Goal: Information Seeking & Learning: Learn about a topic

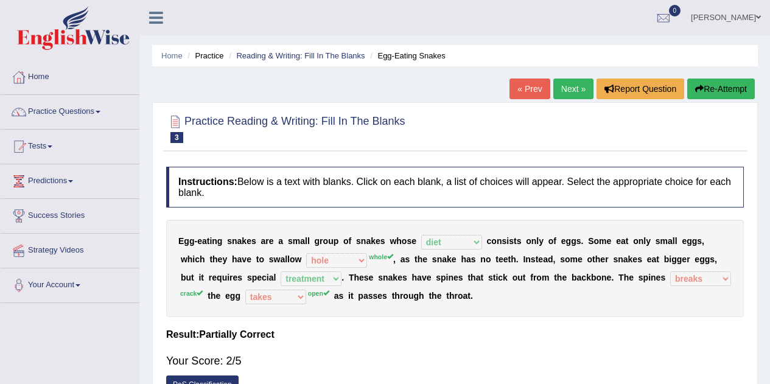
select select "diet"
select select "hole"
select select "treatment"
select select "breaks"
select select "takes"
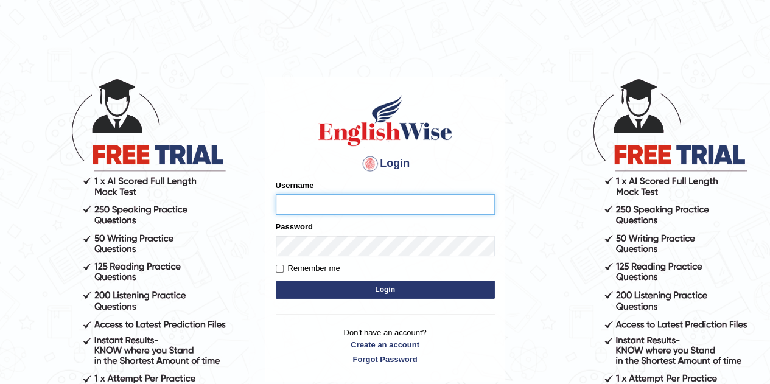
type input "eduardo_pte"
click at [359, 292] on button "Login" at bounding box center [385, 290] width 219 height 18
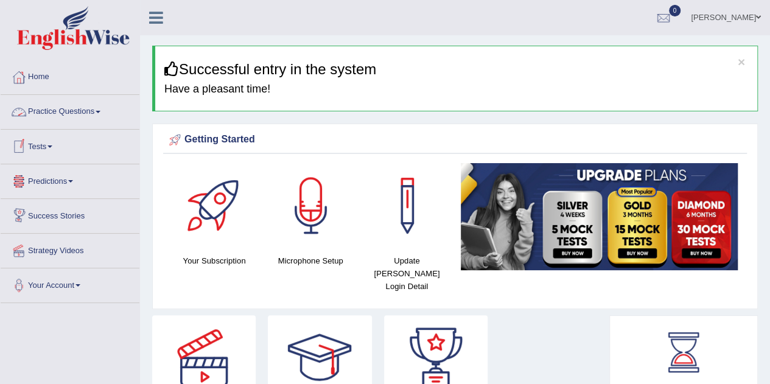
click at [73, 107] on link "Practice Questions" at bounding box center [70, 110] width 139 height 30
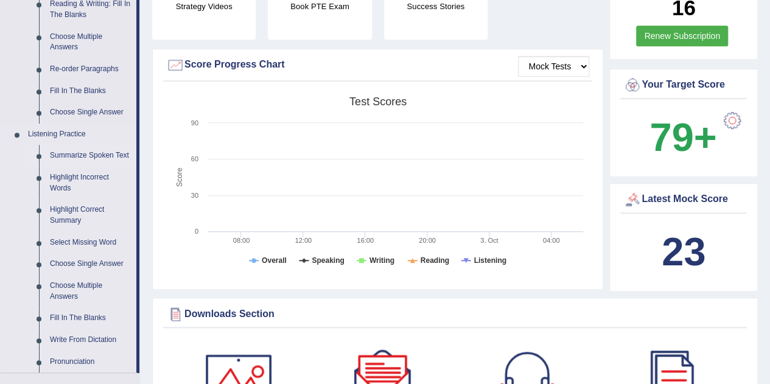
scroll to position [451, 0]
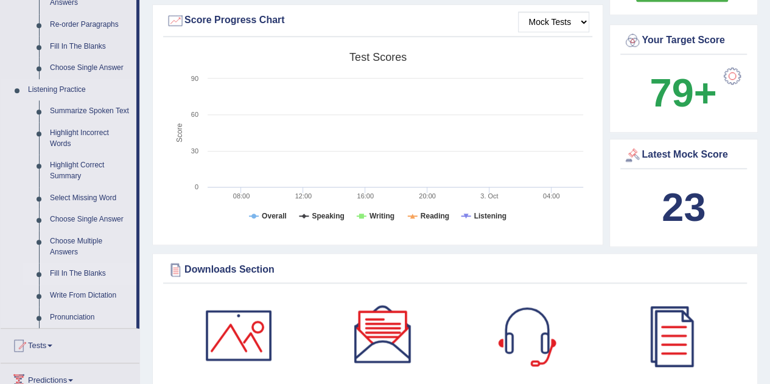
click at [83, 276] on link "Fill In The Blanks" at bounding box center [90, 274] width 92 height 22
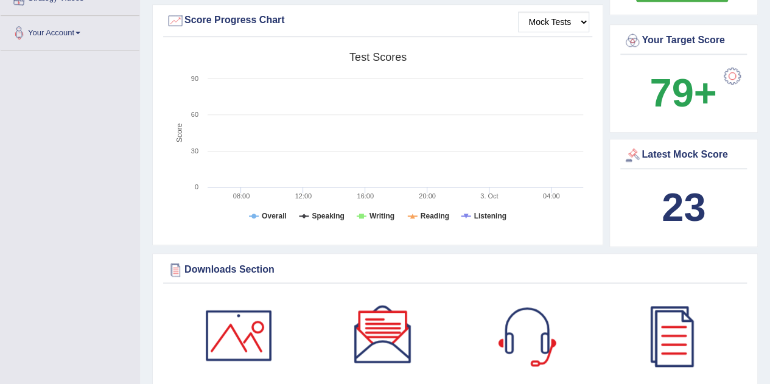
scroll to position [201, 0]
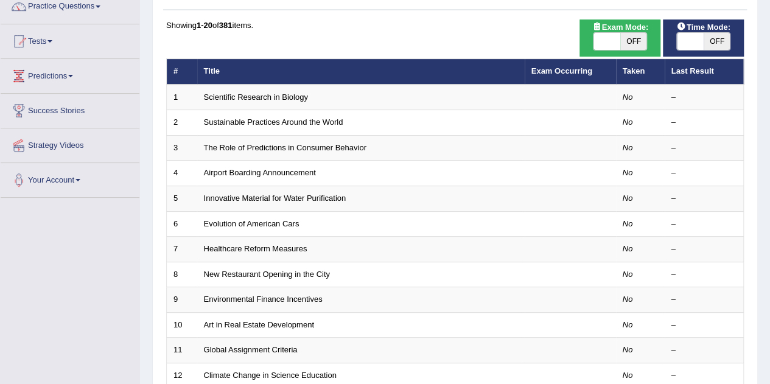
scroll to position [122, 0]
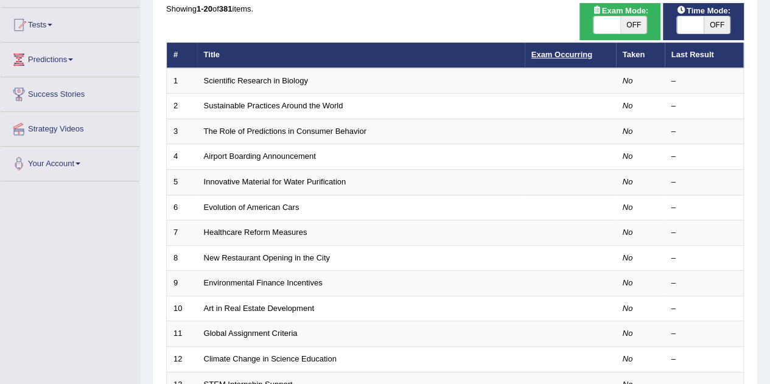
click at [578, 57] on link "Exam Occurring" at bounding box center [561, 54] width 61 height 9
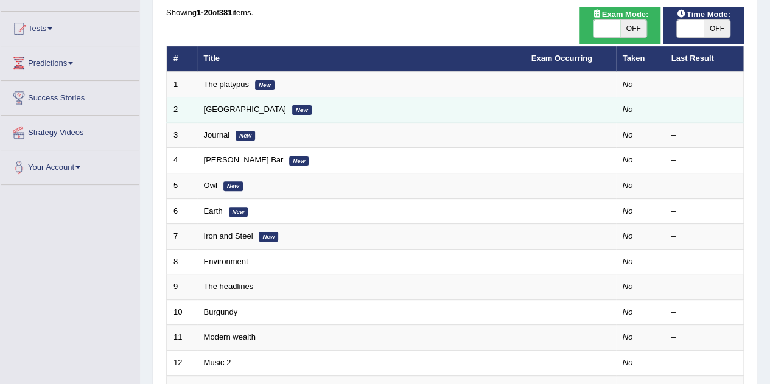
scroll to position [122, 0]
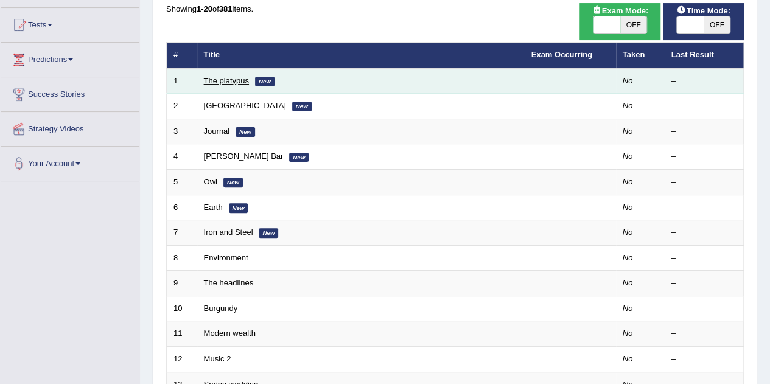
click at [212, 78] on link "The platypus" at bounding box center [226, 80] width 45 height 9
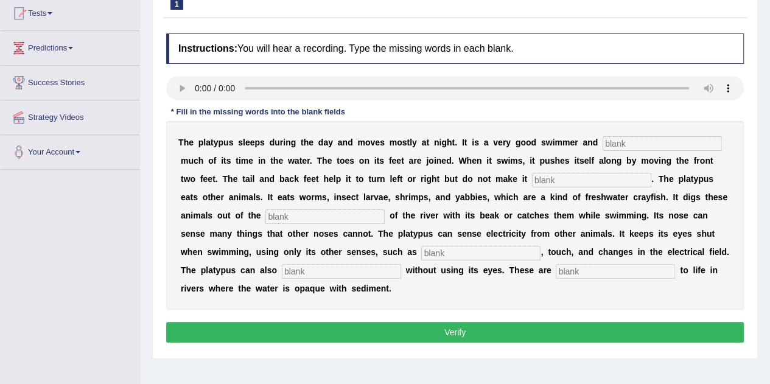
scroll to position [122, 0]
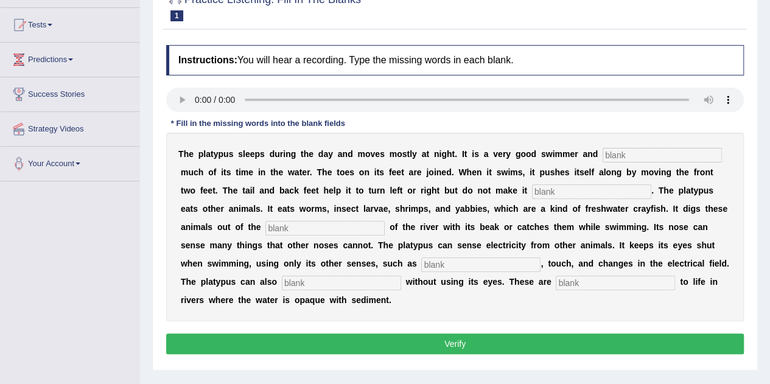
click at [627, 155] on input "text" at bounding box center [661, 155] width 119 height 15
type input "spents"
click at [560, 197] on input "text" at bounding box center [591, 191] width 119 height 15
type input "faster"
click at [337, 229] on input "text" at bounding box center [324, 228] width 119 height 15
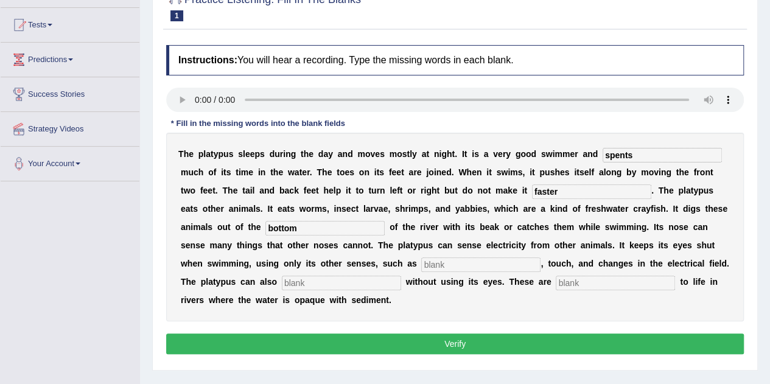
type input "bottom"
click at [444, 267] on input "text" at bounding box center [480, 264] width 119 height 15
type input "earing"
click at [316, 285] on input "text" at bounding box center [341, 283] width 119 height 15
type input "hang out"
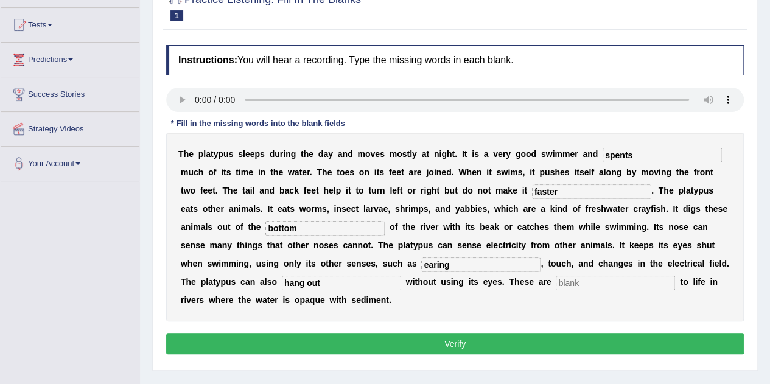
drag, startPoint x: 605, startPoint y: 287, endPoint x: 599, endPoint y: 291, distance: 7.3
click at [605, 287] on input "text" at bounding box center [615, 283] width 119 height 15
type input "adaptations"
click at [304, 231] on input "bottom" at bounding box center [324, 228] width 119 height 15
click at [329, 278] on input "hang out" at bounding box center [341, 283] width 119 height 15
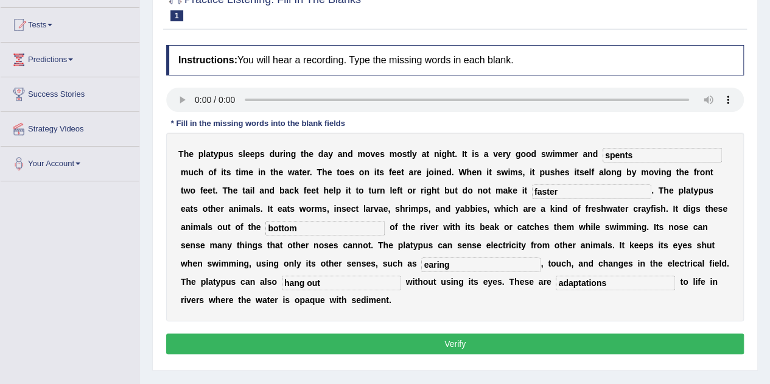
click at [584, 195] on input "faster" at bounding box center [591, 191] width 119 height 15
click at [640, 158] on input "spents" at bounding box center [661, 155] width 119 height 15
click at [501, 347] on button "Verify" at bounding box center [454, 343] width 577 height 21
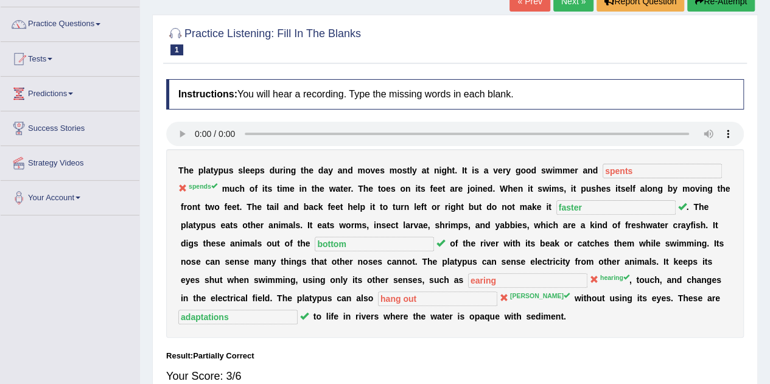
scroll to position [61, 0]
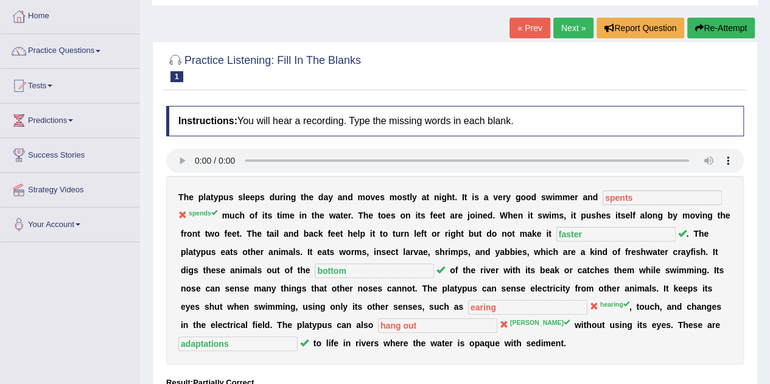
click at [560, 22] on link "Next »" at bounding box center [573, 28] width 40 height 21
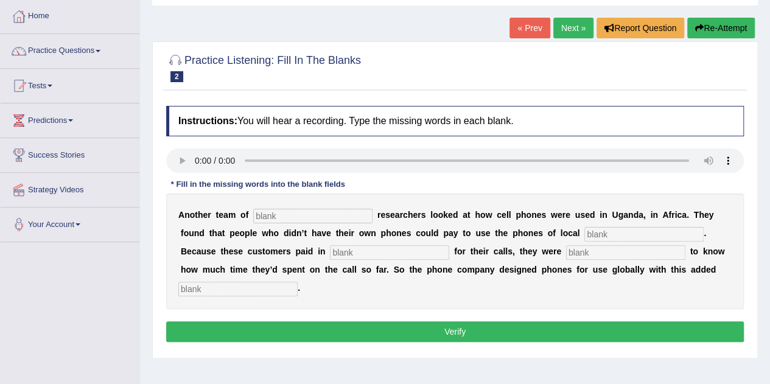
scroll to position [122, 0]
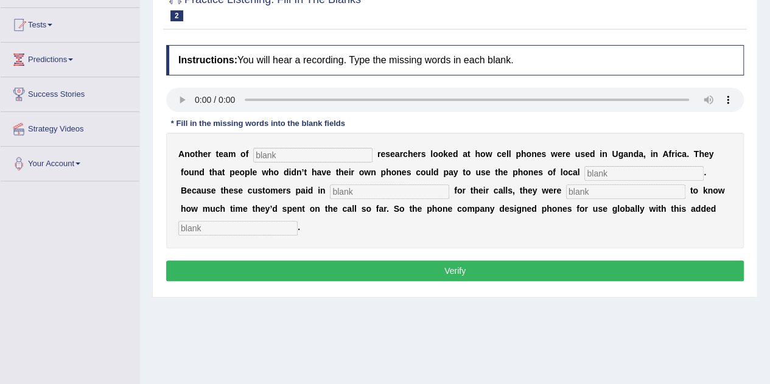
click at [331, 155] on input "text" at bounding box center [312, 155] width 119 height 15
click at [614, 173] on input "text" at bounding box center [643, 173] width 119 height 15
type input "unspronours"
click at [370, 194] on input "text" at bounding box center [389, 191] width 119 height 15
click at [231, 232] on input "text" at bounding box center [237, 228] width 119 height 15
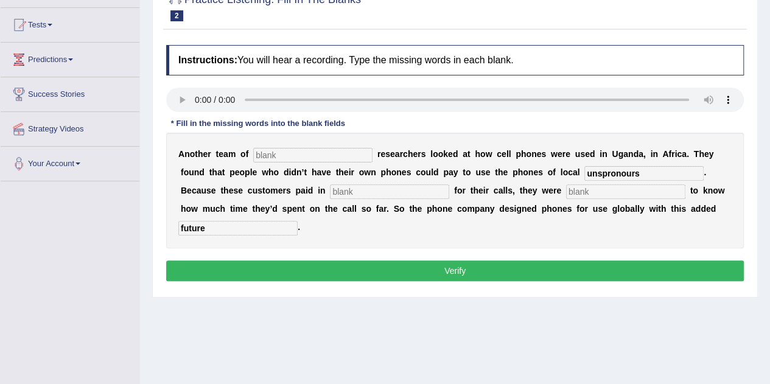
type input "future"
drag, startPoint x: 266, startPoint y: 150, endPoint x: 346, endPoint y: 132, distance: 81.8
click at [267, 150] on input "text" at bounding box center [312, 155] width 119 height 15
click at [290, 159] on input "text" at bounding box center [312, 155] width 119 height 15
click at [274, 156] on input "text" at bounding box center [312, 155] width 119 height 15
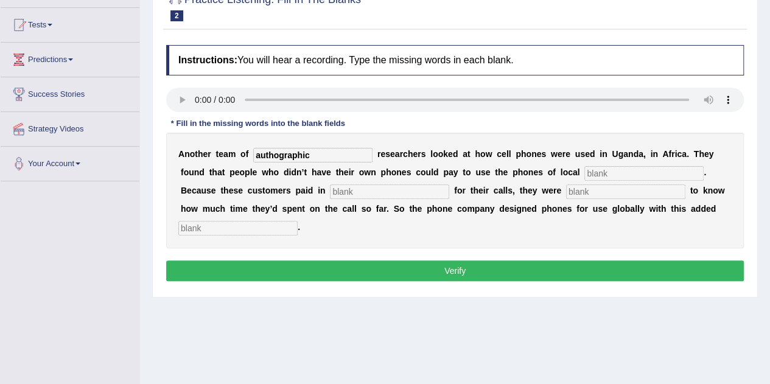
type input "authographic"
type input "unspronours"
type input "course"
type input "future"
click at [340, 190] on input "course" at bounding box center [389, 191] width 119 height 15
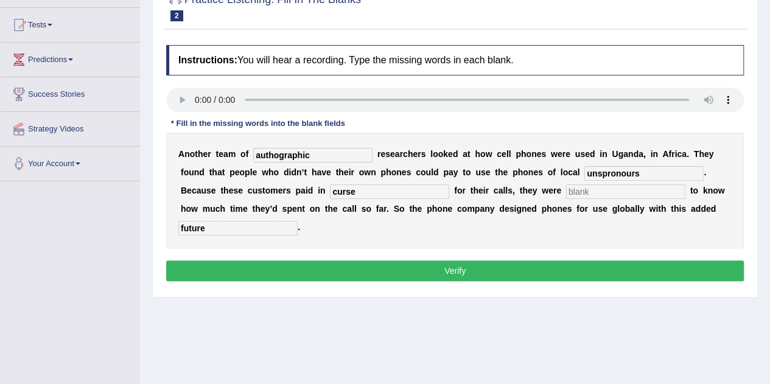
type input "curse"
click at [251, 273] on button "Verify" at bounding box center [454, 270] width 577 height 21
click at [600, 192] on input "text" at bounding box center [625, 191] width 119 height 15
type input "spent"
click at [482, 275] on button "Verify" at bounding box center [454, 270] width 577 height 21
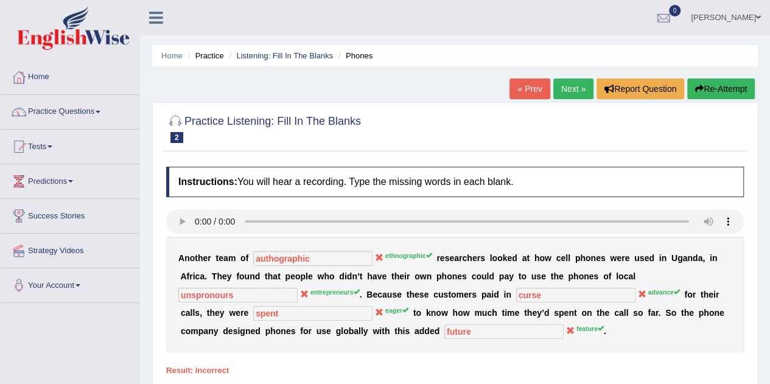
click at [562, 85] on link "Next »" at bounding box center [573, 88] width 40 height 21
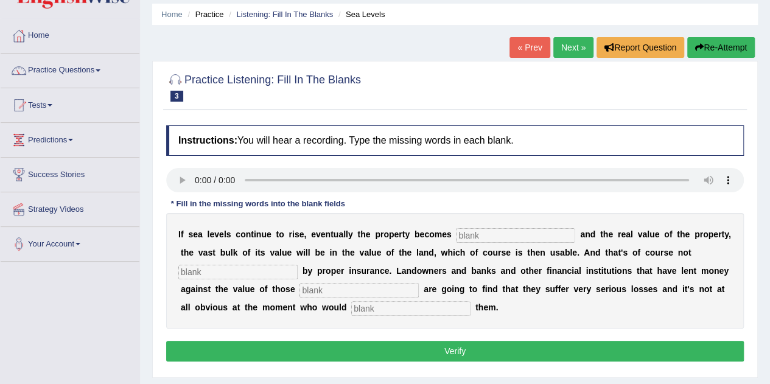
scroll to position [61, 0]
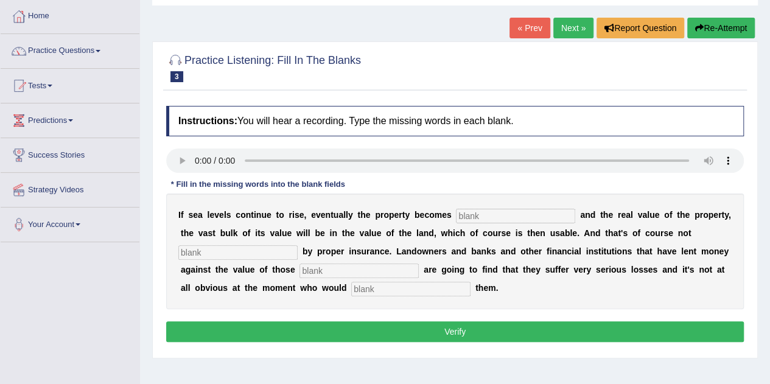
click at [562, 26] on link "Next »" at bounding box center [573, 28] width 40 height 21
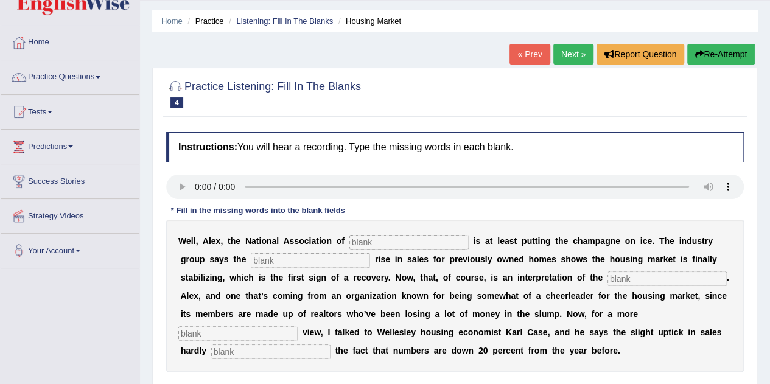
scroll to position [61, 0]
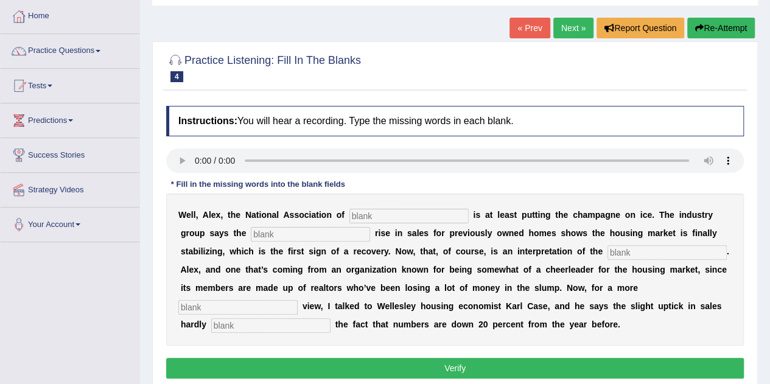
click at [568, 26] on link "Next »" at bounding box center [573, 28] width 40 height 21
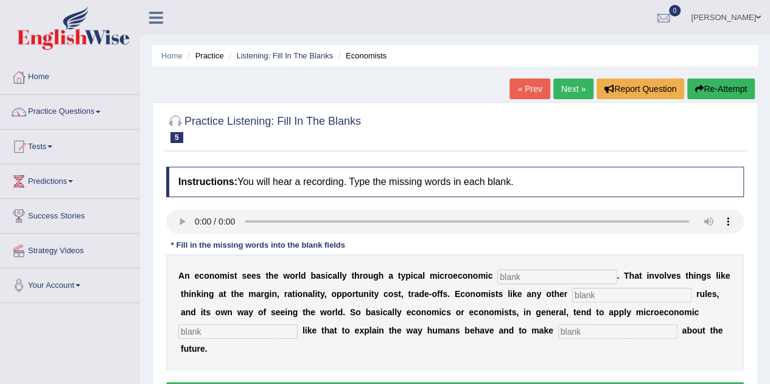
scroll to position [61, 0]
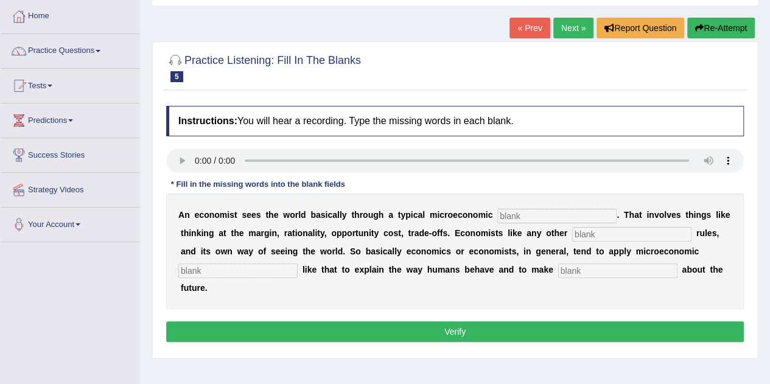
click at [622, 227] on input "text" at bounding box center [631, 234] width 119 height 15
type input "discipline"
click at [249, 268] on input "text" at bounding box center [237, 270] width 119 height 15
type input "concept"
click at [585, 274] on input "text" at bounding box center [617, 270] width 119 height 15
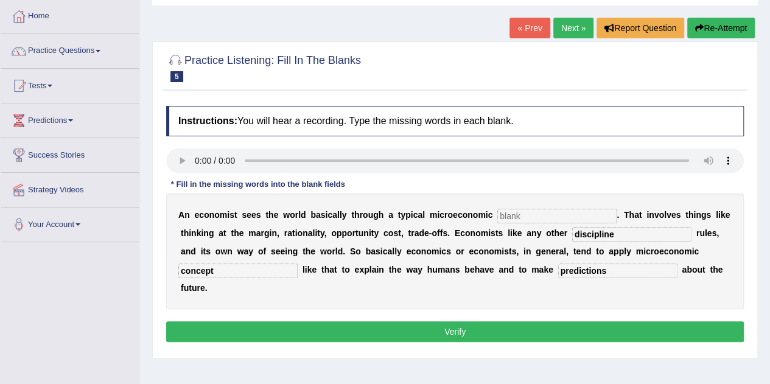
type input "predictions"
click at [528, 211] on input "text" at bounding box center [556, 216] width 119 height 15
type input "topic"
click at [490, 335] on button "Verify" at bounding box center [454, 331] width 577 height 21
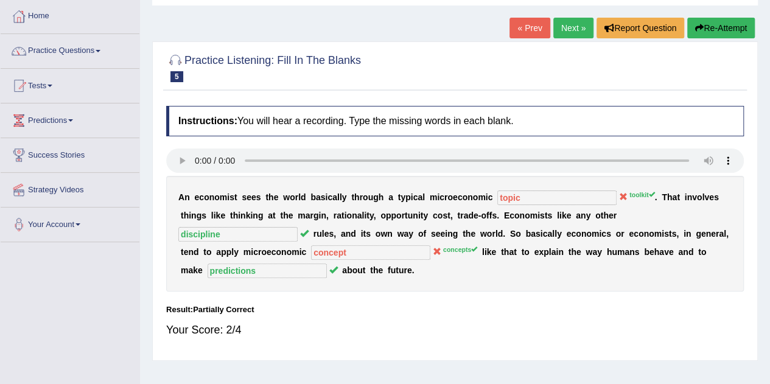
click at [566, 30] on link "Next »" at bounding box center [573, 28] width 40 height 21
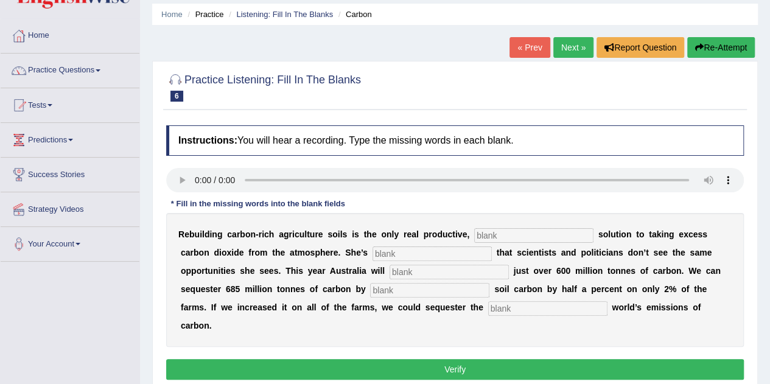
scroll to position [61, 0]
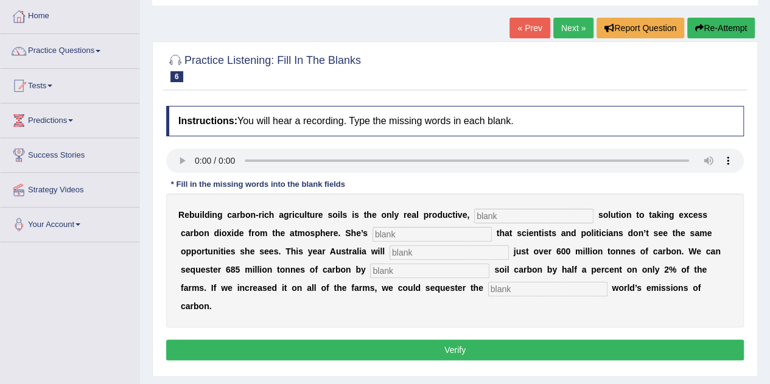
click at [580, 279] on div "R e b u i l d i n g c a r b o n - r i c h a g r i c u l t u r e s o i l s i s t…" at bounding box center [454, 260] width 577 height 134
click at [585, 286] on input "text" at bounding box center [547, 289] width 119 height 15
type input "whole"
click at [436, 271] on input "text" at bounding box center [429, 270] width 119 height 15
type input "millions"
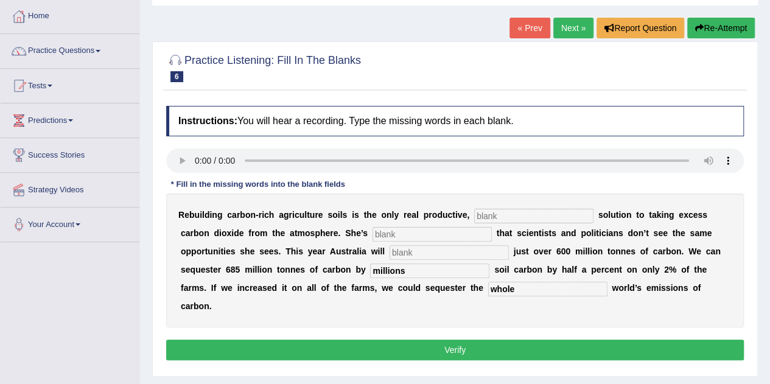
click at [428, 230] on input "text" at bounding box center [431, 234] width 119 height 15
click at [516, 206] on div "R e b u i l d i n g c a r b o n - r i c h a g r i c u l t u r e s o i l s i s t…" at bounding box center [454, 260] width 577 height 134
click at [514, 209] on input "text" at bounding box center [533, 216] width 119 height 15
type input "frustrated"
click at [500, 216] on input "text" at bounding box center [533, 216] width 119 height 15
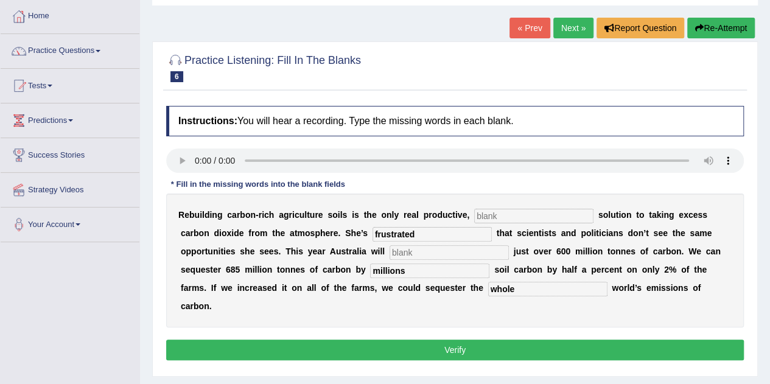
type input "o"
type input "permision"
click at [464, 257] on input "text" at bounding box center [448, 252] width 119 height 15
type input "sees"
click at [338, 345] on button "Verify" at bounding box center [454, 350] width 577 height 21
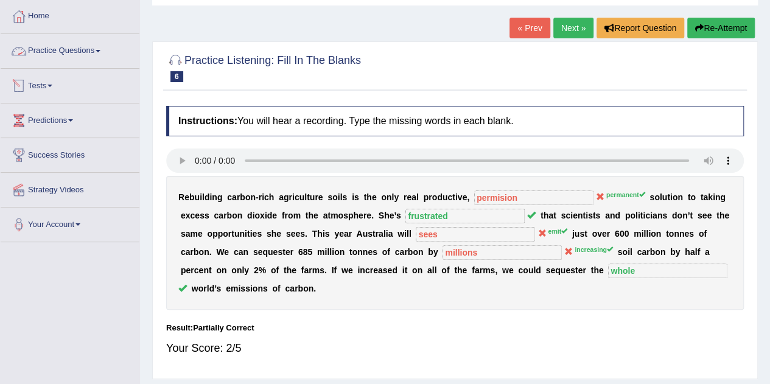
click at [77, 59] on link "Practice Questions" at bounding box center [70, 49] width 139 height 30
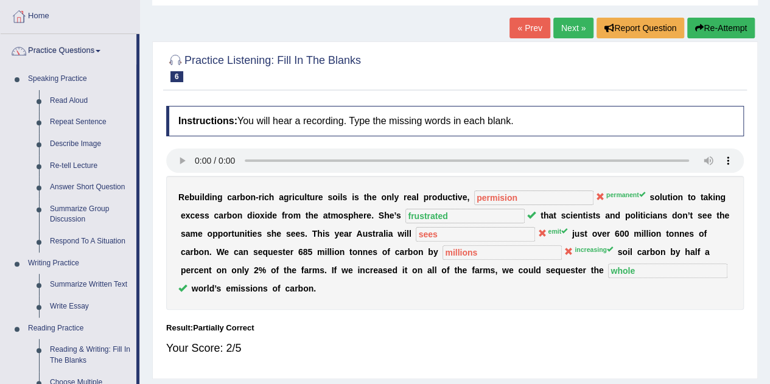
click at [556, 21] on link "Next »" at bounding box center [573, 28] width 40 height 21
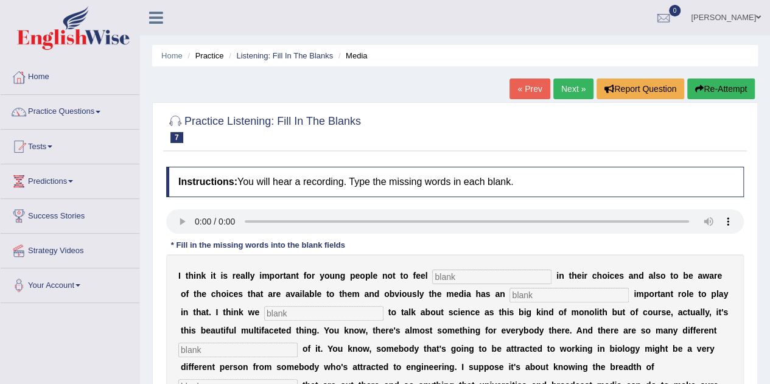
scroll to position [61, 0]
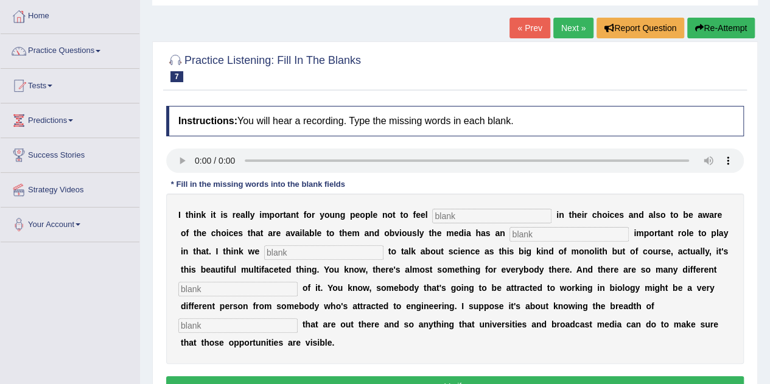
click at [555, 28] on link "Next »" at bounding box center [573, 28] width 40 height 21
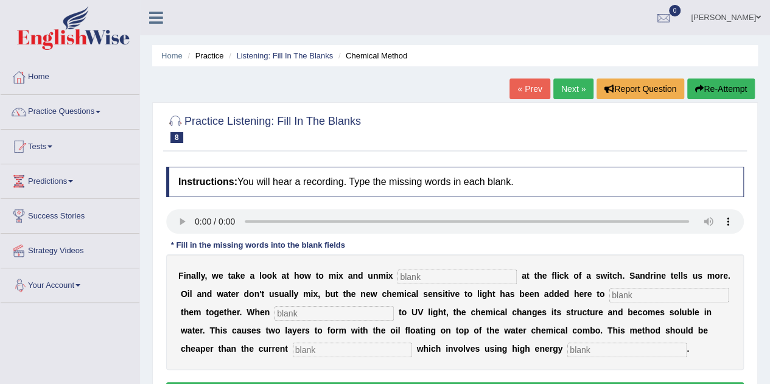
click at [419, 273] on input "text" at bounding box center [456, 277] width 119 height 15
type input "liquids"
type input "blender"
click at [316, 315] on input "text" at bounding box center [333, 313] width 119 height 15
type input "exposition"
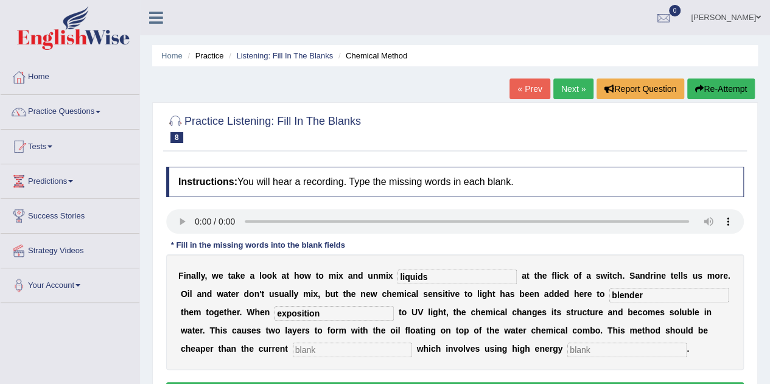
click at [329, 347] on input "text" at bounding box center [352, 350] width 119 height 15
type input "alternative"
click at [624, 349] on input "text" at bounding box center [626, 350] width 119 height 15
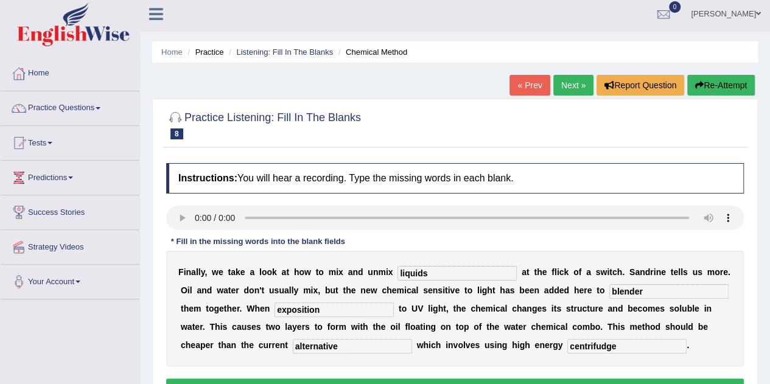
scroll to position [61, 0]
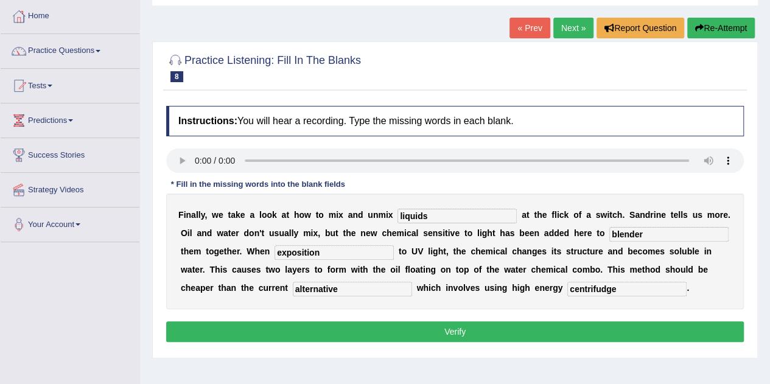
type input "centrifudge"
click at [544, 339] on button "Verify" at bounding box center [454, 331] width 577 height 21
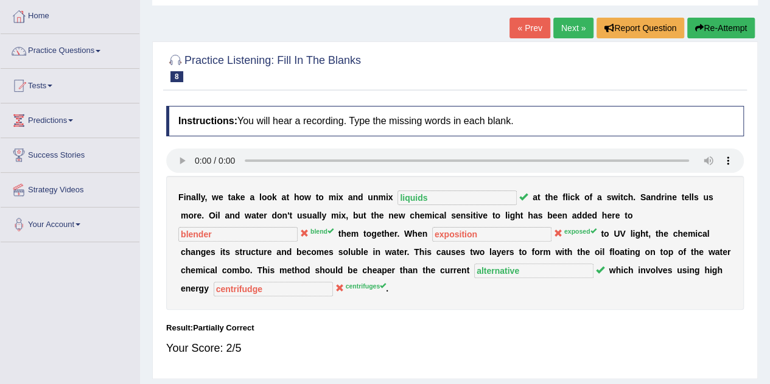
scroll to position [0, 0]
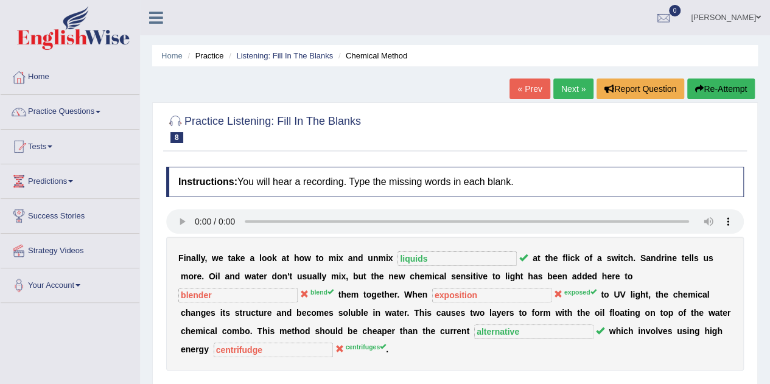
click at [77, 115] on link "Practice Questions" at bounding box center [70, 110] width 139 height 30
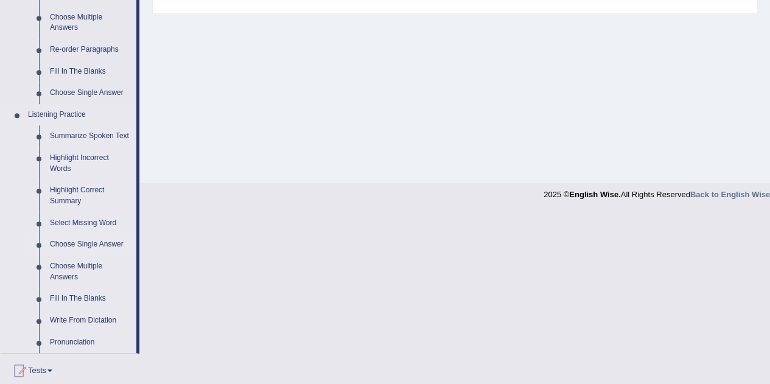
scroll to position [487, 0]
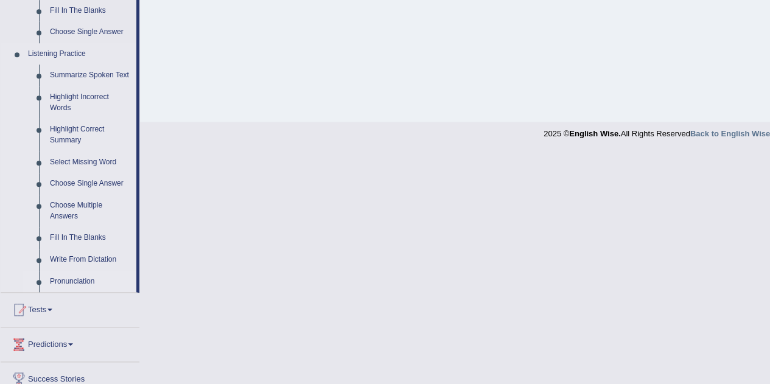
click at [55, 281] on link "Pronunciation" at bounding box center [90, 282] width 92 height 22
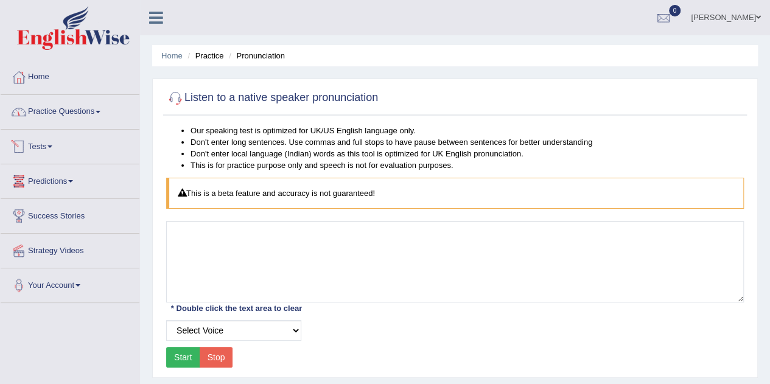
click at [68, 109] on link "Practice Questions" at bounding box center [70, 110] width 139 height 30
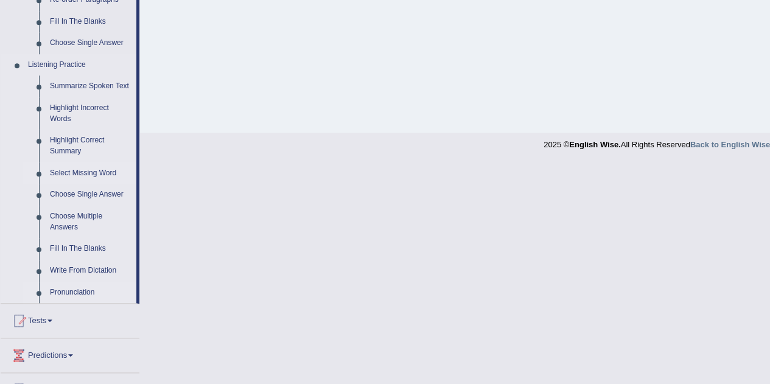
scroll to position [548, 0]
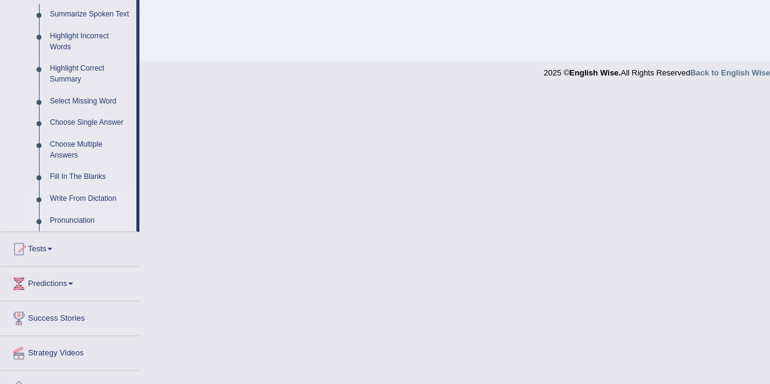
click at [80, 198] on link "Write From Dictation" at bounding box center [90, 199] width 92 height 22
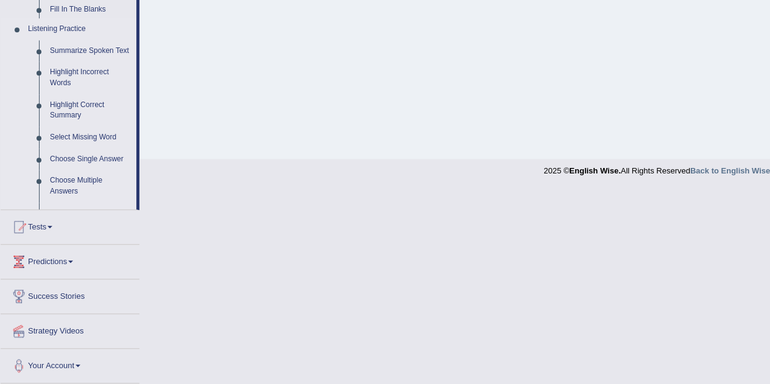
scroll to position [254, 0]
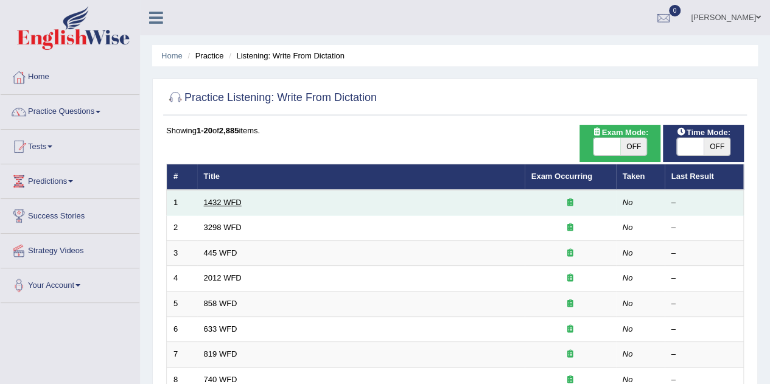
click at [214, 201] on link "1432 WFD" at bounding box center [223, 202] width 38 height 9
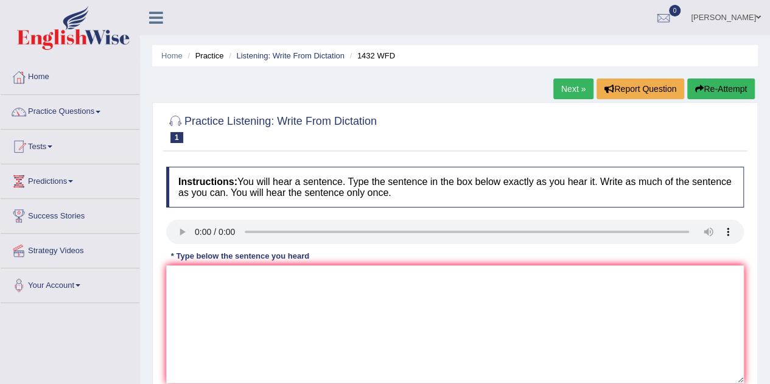
scroll to position [61, 0]
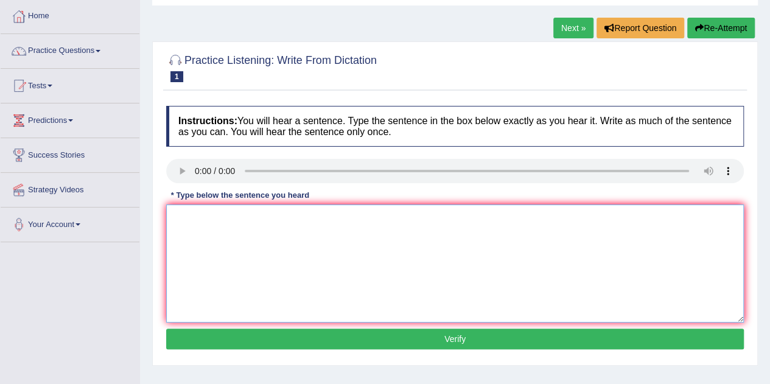
click at [206, 216] on textarea at bounding box center [454, 263] width 577 height 118
drag, startPoint x: 213, startPoint y: 221, endPoint x: 354, endPoint y: 176, distance: 148.0
click at [213, 221] on textarea "more phisical activity is more benefitial for your health." at bounding box center [454, 263] width 577 height 118
type textarea "more phisycal activity is more benefitial for your health."
click at [403, 338] on button "Verify" at bounding box center [454, 339] width 577 height 21
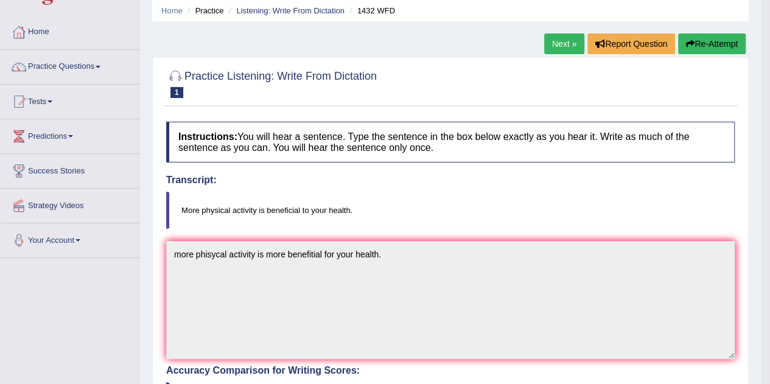
scroll to position [0, 0]
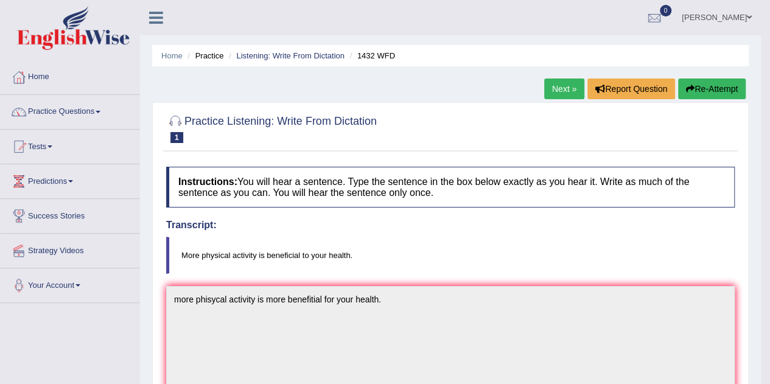
click at [549, 94] on link "Next »" at bounding box center [564, 88] width 40 height 21
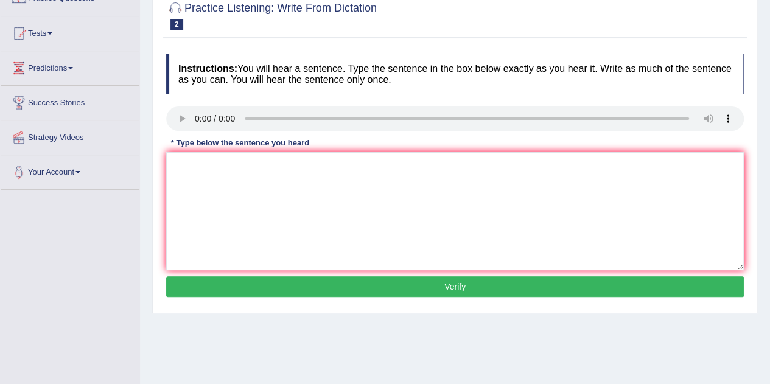
scroll to position [122, 0]
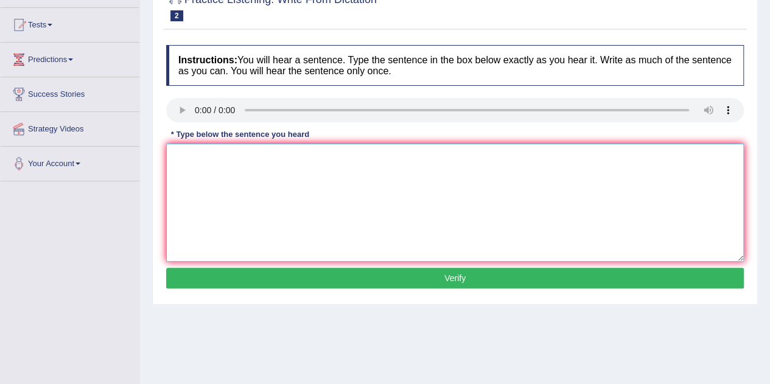
click at [200, 168] on textarea at bounding box center [454, 203] width 577 height 118
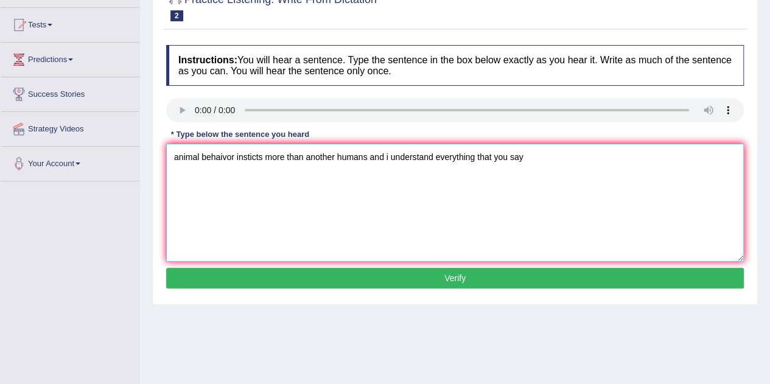
type textarea "animal behaivor insticts more than another humans and i understand everything t…"
click at [313, 270] on button "Verify" at bounding box center [454, 278] width 577 height 21
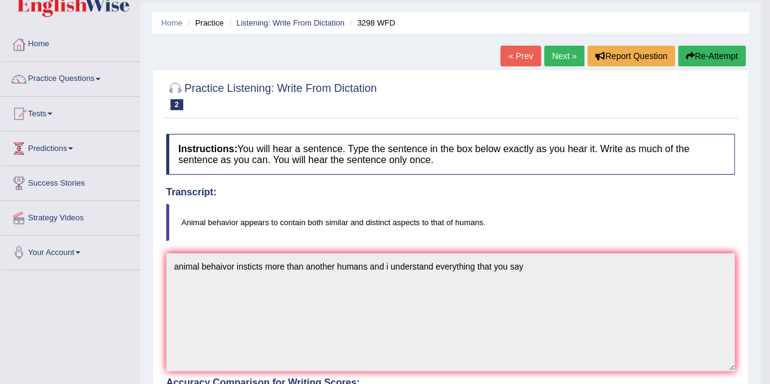
scroll to position [0, 0]
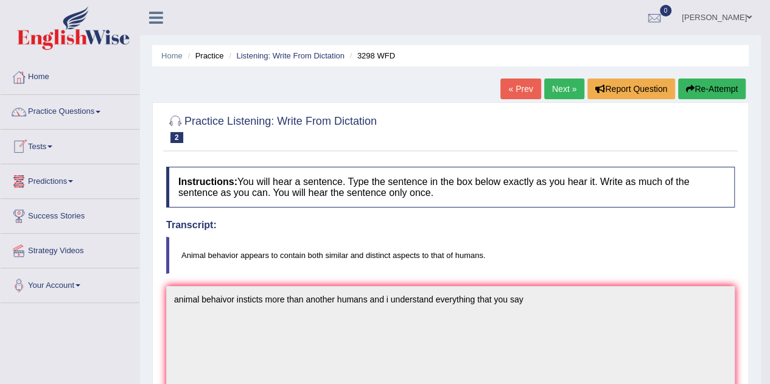
click at [556, 89] on link "Next »" at bounding box center [564, 88] width 40 height 21
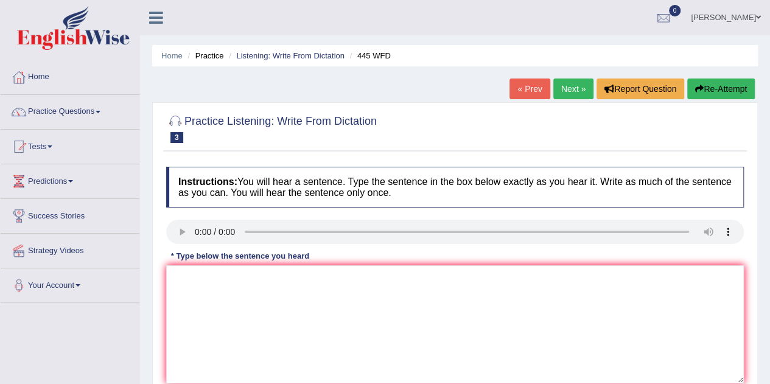
drag, startPoint x: 0, startPoint y: 0, endPoint x: 559, endPoint y: 88, distance: 565.5
click at [559, 88] on link "Next »" at bounding box center [573, 88] width 40 height 21
drag, startPoint x: 0, startPoint y: 0, endPoint x: 559, endPoint y: 88, distance: 565.5
click at [559, 88] on link "Next »" at bounding box center [573, 88] width 40 height 21
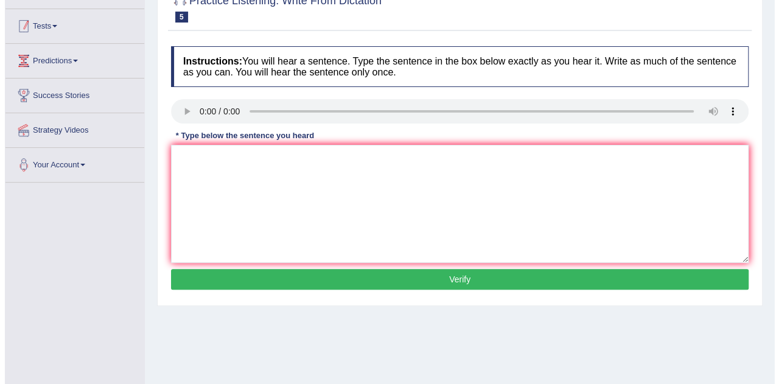
scroll to position [122, 0]
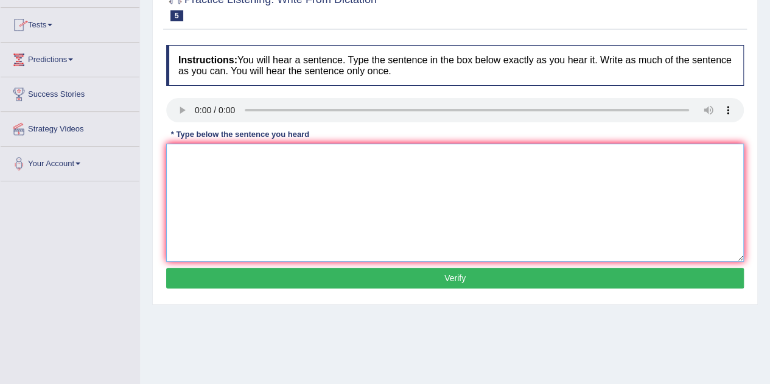
click at [229, 176] on textarea at bounding box center [454, 203] width 577 height 118
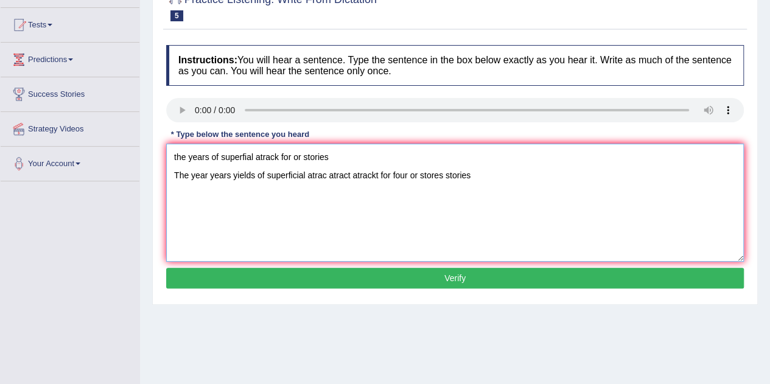
drag, startPoint x: 344, startPoint y: 161, endPoint x: 172, endPoint y: 161, distance: 172.8
click at [172, 161] on textarea "the years of superfial atrack for or stories The year years yields of superfici…" at bounding box center [454, 203] width 577 height 118
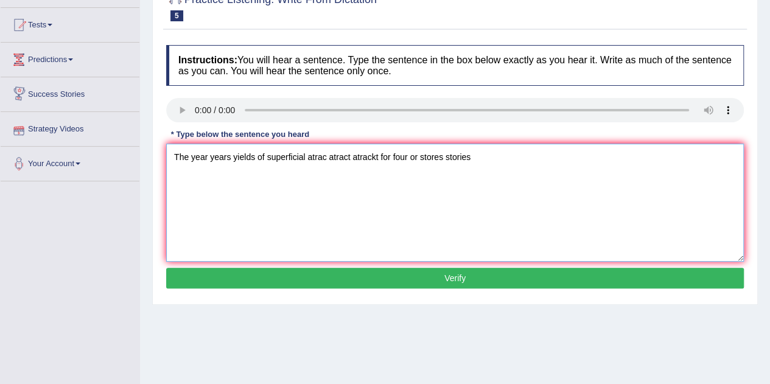
type textarea "The year years yields of superficial atrac atract atrackt for four or stores st…"
click at [447, 279] on button "Verify" at bounding box center [454, 278] width 577 height 21
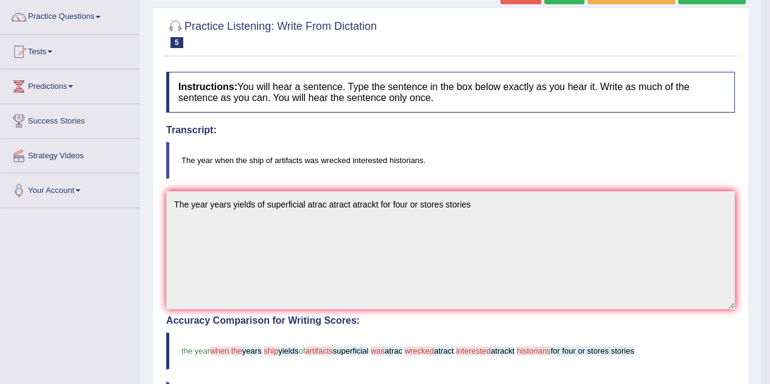
scroll to position [0, 0]
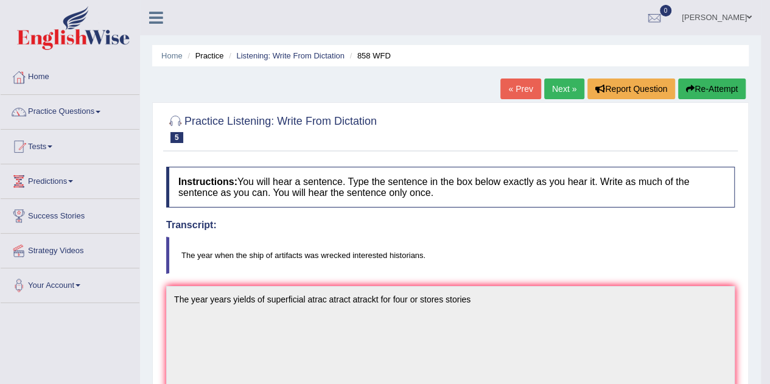
click at [560, 86] on link "Next »" at bounding box center [564, 88] width 40 height 21
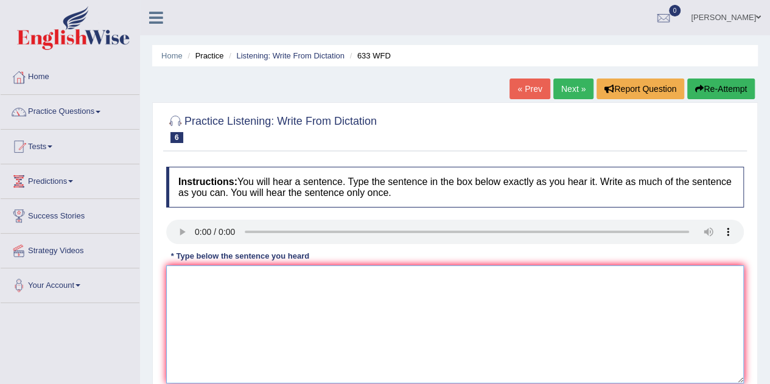
click at [231, 300] on textarea at bounding box center [454, 324] width 577 height 118
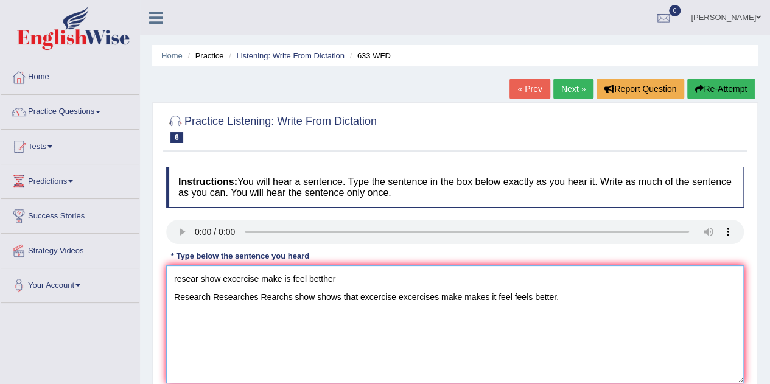
drag, startPoint x: 370, startPoint y: 278, endPoint x: 152, endPoint y: 276, distance: 217.9
click at [152, 276] on div "Practice Listening: Write From Dictation 6 633 WFD Instructions: You will hear …" at bounding box center [454, 264] width 605 height 324
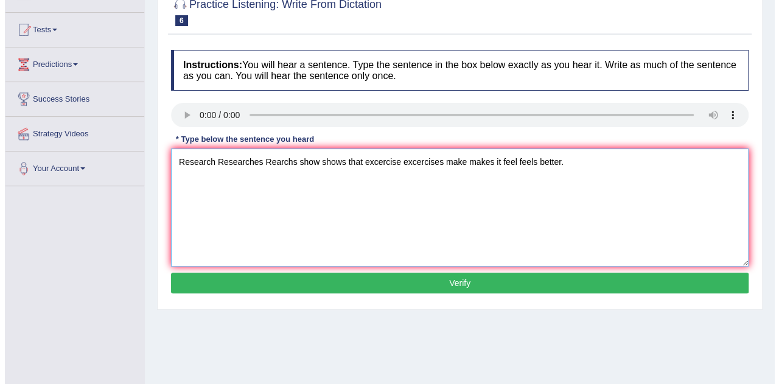
scroll to position [122, 0]
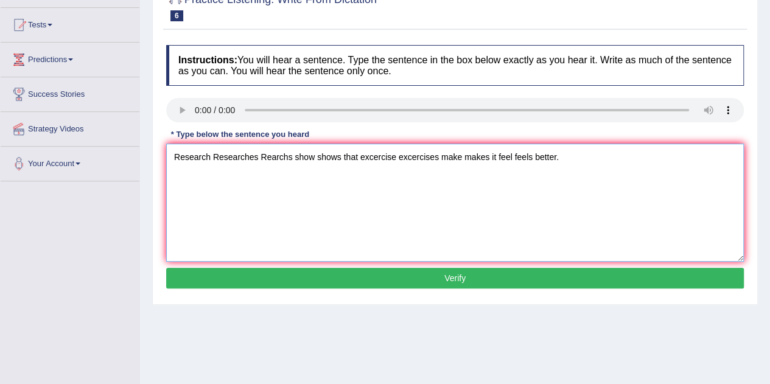
type textarea "Research Researches Rearchs show shows that excercise excercises make makes it …"
click at [256, 279] on button "Verify" at bounding box center [454, 278] width 577 height 21
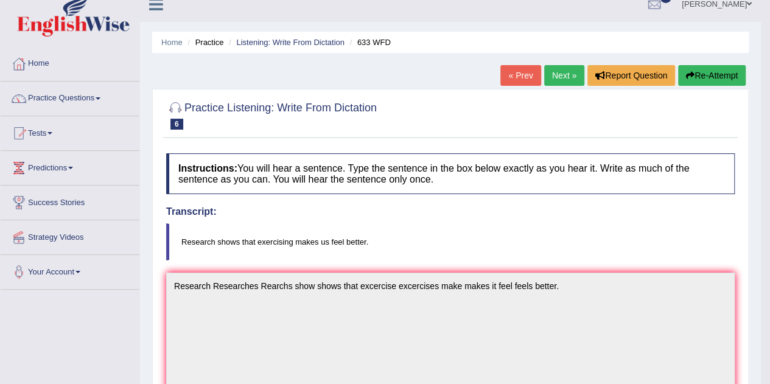
scroll to position [0, 0]
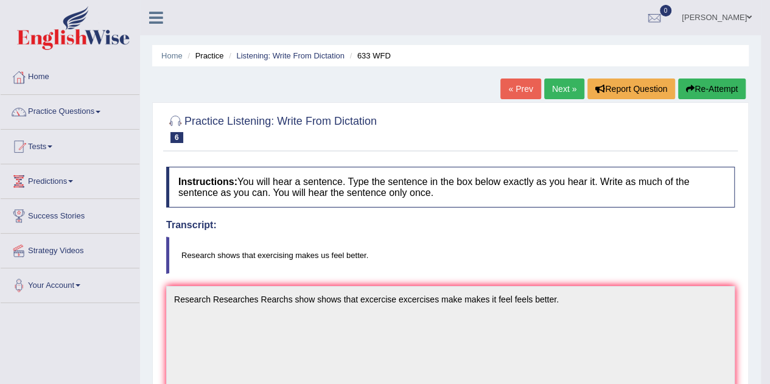
click at [561, 89] on link "Next »" at bounding box center [564, 88] width 40 height 21
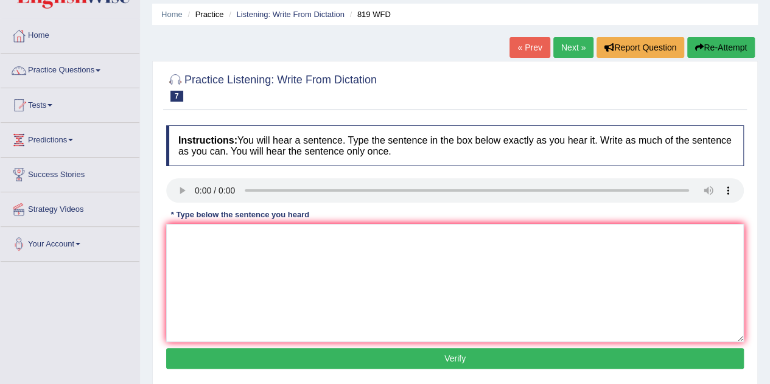
scroll to position [61, 0]
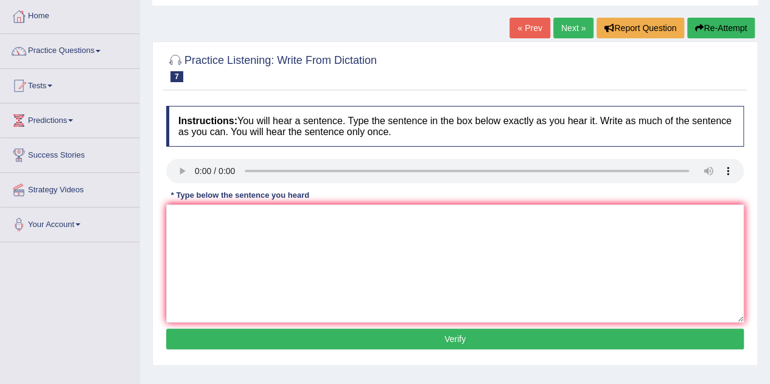
click at [584, 24] on link "Next »" at bounding box center [573, 28] width 40 height 21
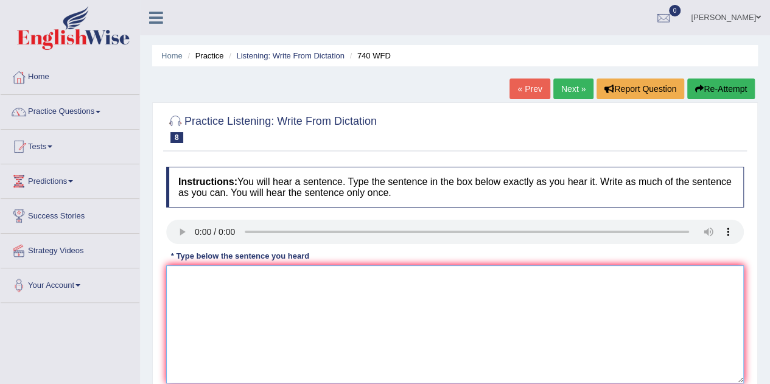
click at [205, 285] on textarea at bounding box center [454, 324] width 577 height 118
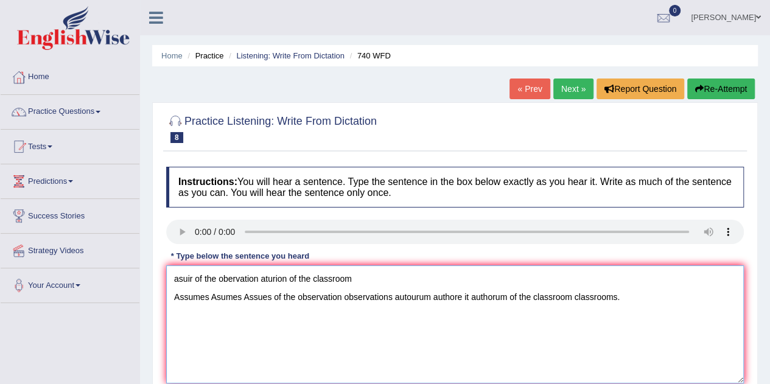
drag, startPoint x: 170, startPoint y: 296, endPoint x: 164, endPoint y: 274, distance: 22.7
click at [164, 274] on div "Instructions: You will hear a sentence. Type the sentence in the box below exac…" at bounding box center [455, 290] width 584 height 259
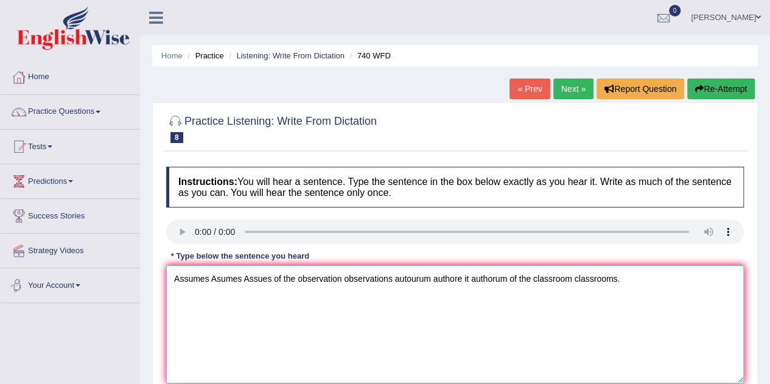
scroll to position [122, 0]
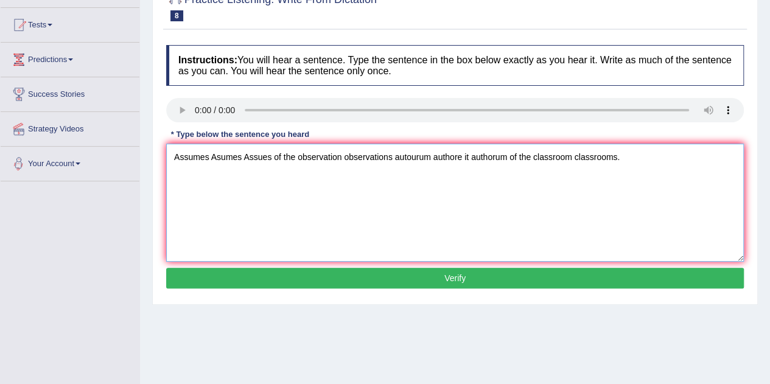
type textarea "Assumes Asumes Assues of the observation observations autourum authore it autho…"
click at [380, 279] on button "Verify" at bounding box center [454, 278] width 577 height 21
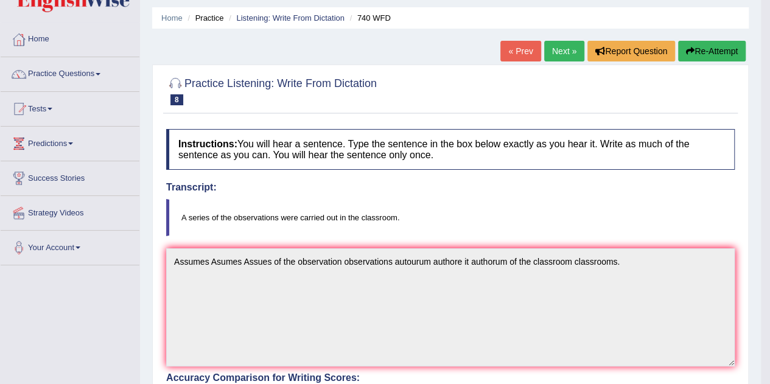
scroll to position [34, 0]
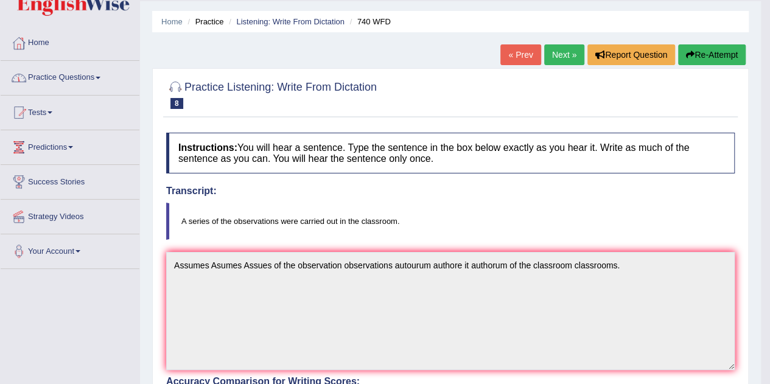
click at [51, 83] on link "Practice Questions" at bounding box center [70, 76] width 139 height 30
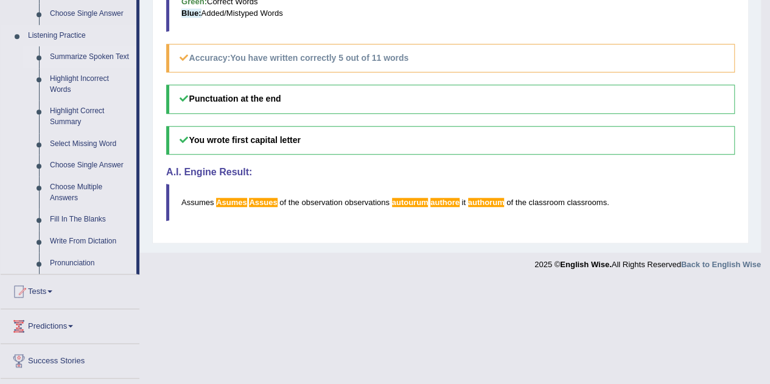
scroll to position [521, 0]
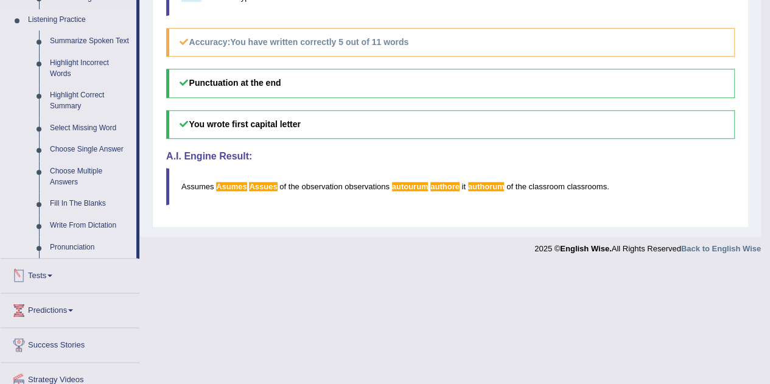
click at [56, 245] on link "Pronunciation" at bounding box center [90, 248] width 92 height 22
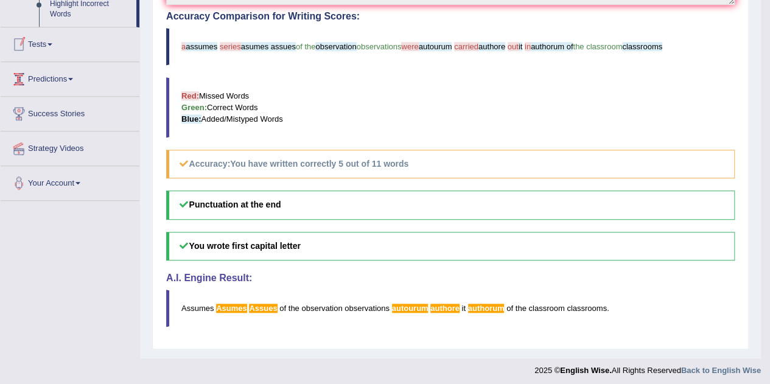
scroll to position [318, 0]
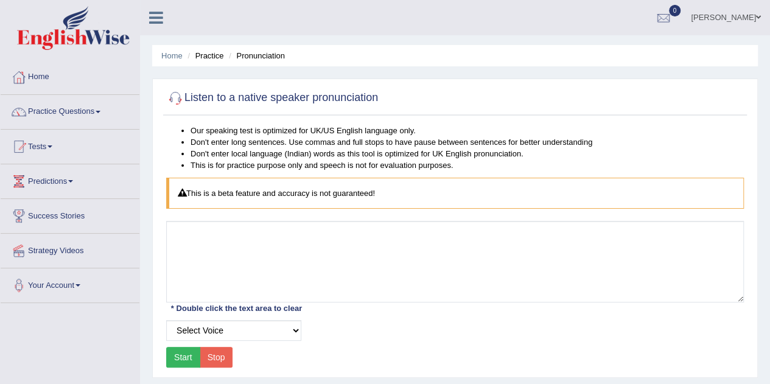
click at [179, 354] on button "Start" at bounding box center [183, 357] width 34 height 21
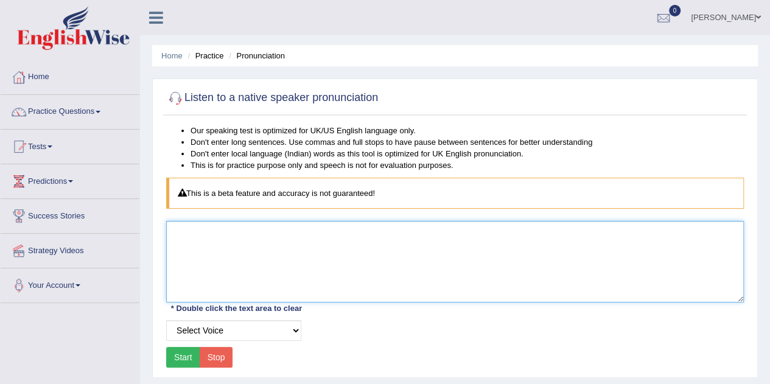
click at [223, 256] on textarea at bounding box center [454, 262] width 577 height 82
type textarea "I would like to travel to the middle of the universe in my rocket."
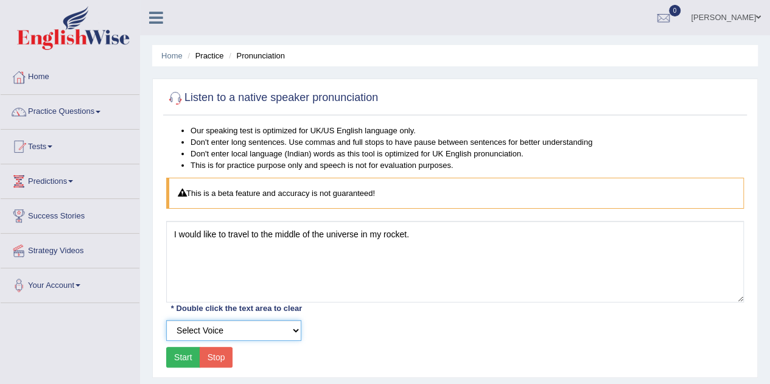
click at [243, 338] on select "Select Voice UK English [DEMOGRAPHIC_DATA] UK English [DEMOGRAPHIC_DATA]" at bounding box center [233, 330] width 135 height 21
click at [166, 320] on select "Select Voice UK English [DEMOGRAPHIC_DATA] UK English [DEMOGRAPHIC_DATA]" at bounding box center [233, 330] width 135 height 21
click at [173, 355] on button "Start" at bounding box center [183, 357] width 34 height 21
click at [233, 326] on select "Select Voice UK English [DEMOGRAPHIC_DATA] UK English [DEMOGRAPHIC_DATA]" at bounding box center [233, 330] width 135 height 21
select select "6"
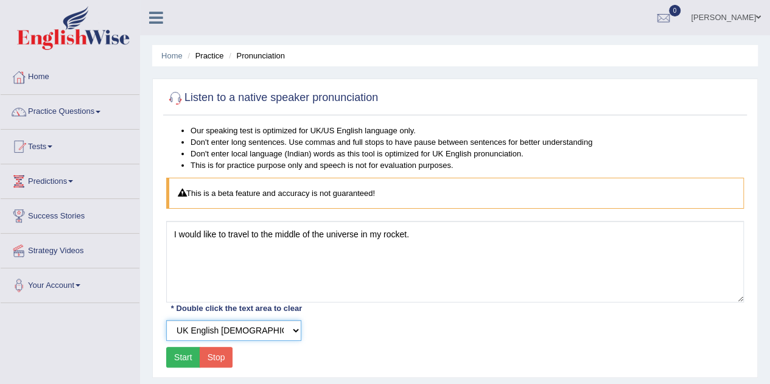
click at [166, 320] on select "Select Voice UK English [DEMOGRAPHIC_DATA] UK English [DEMOGRAPHIC_DATA]" at bounding box center [233, 330] width 135 height 21
click at [186, 354] on button "Start" at bounding box center [183, 357] width 34 height 21
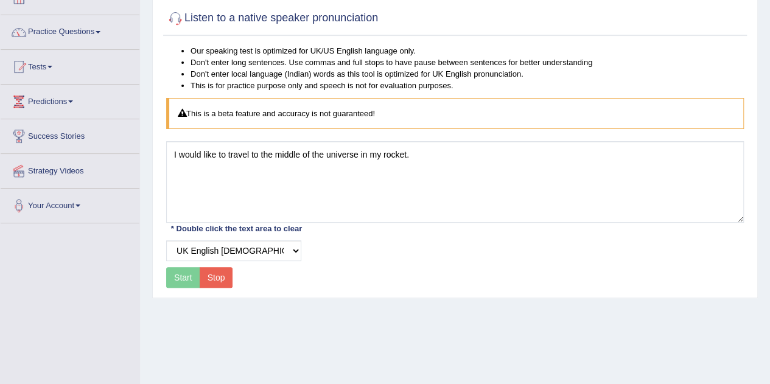
scroll to position [61, 0]
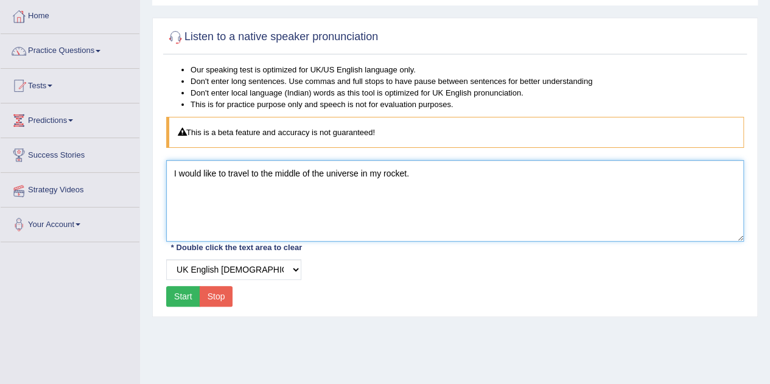
drag, startPoint x: 425, startPoint y: 171, endPoint x: 52, endPoint y: 190, distance: 374.1
click at [52, 190] on div "Toggle navigation Home Practice Questions Speaking Practice Read Aloud Repeat S…" at bounding box center [385, 255] width 770 height 633
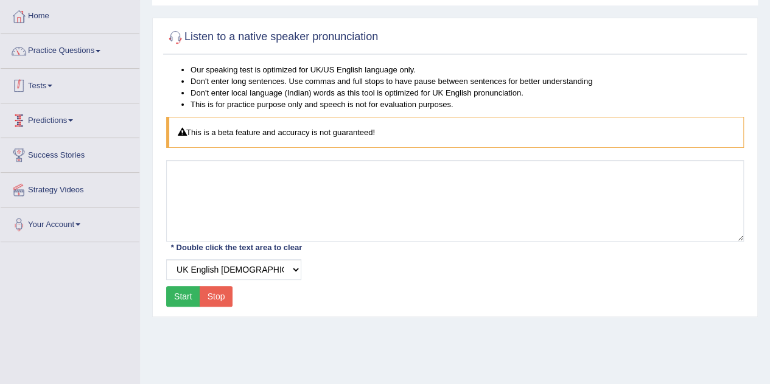
scroll to position [0, 0]
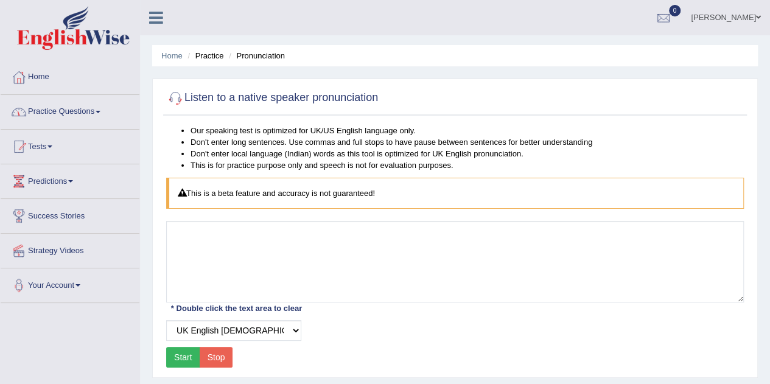
click at [72, 108] on link "Practice Questions" at bounding box center [70, 110] width 139 height 30
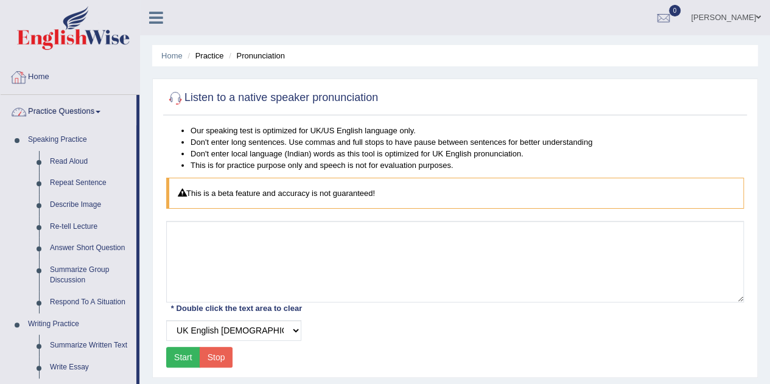
click at [44, 75] on link "Home" at bounding box center [70, 75] width 139 height 30
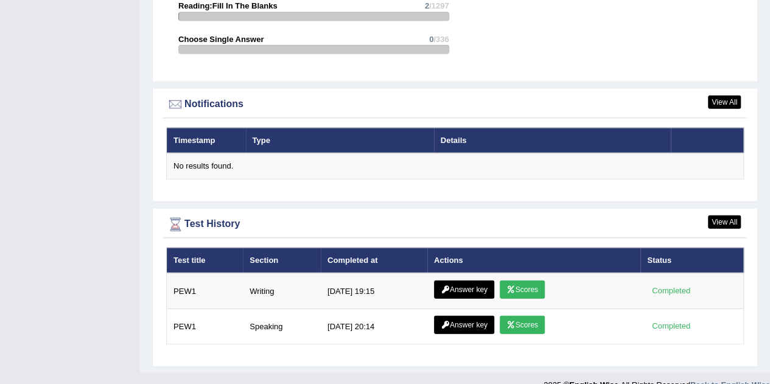
scroll to position [1408, 0]
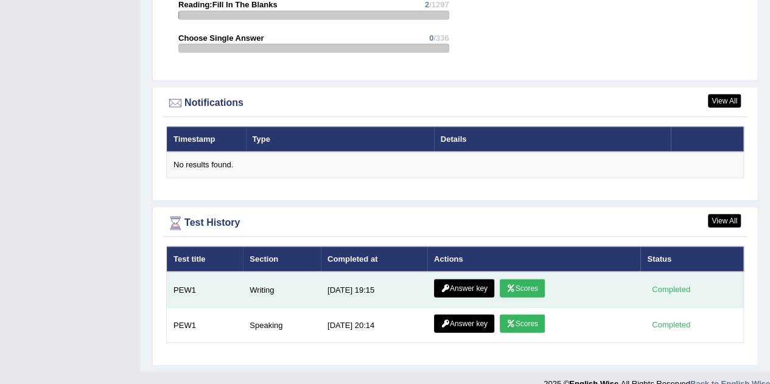
click at [479, 279] on link "Answer key" at bounding box center [464, 288] width 60 height 18
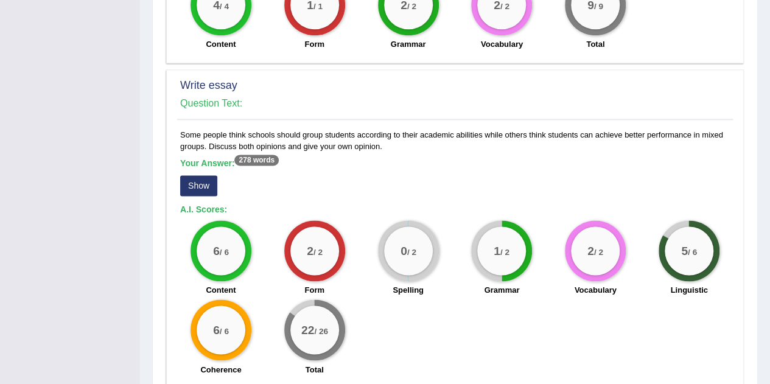
scroll to position [847, 0]
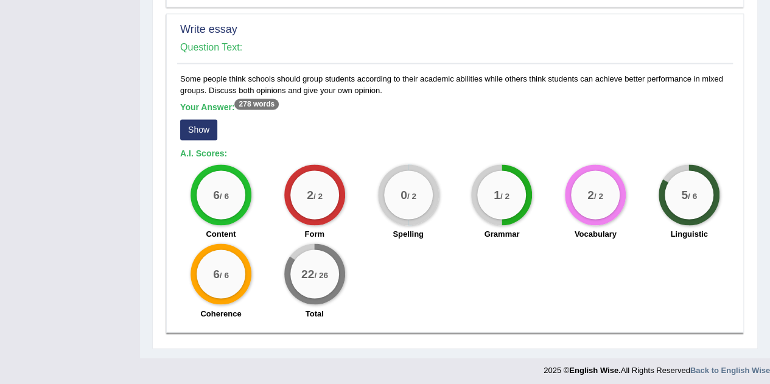
click at [202, 124] on button "Show" at bounding box center [198, 129] width 37 height 21
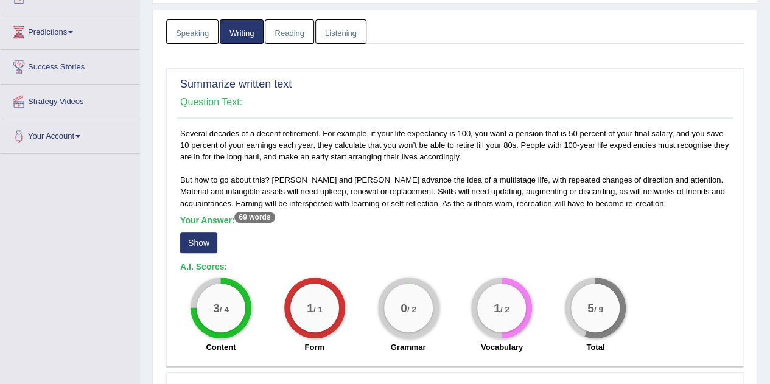
scroll to position [148, 0]
